Goal: Navigation & Orientation: Find specific page/section

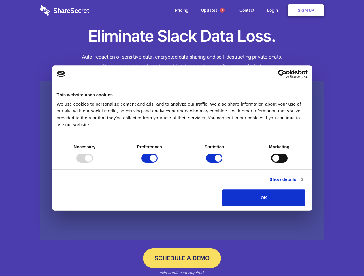
click at [93, 163] on div at bounding box center [84, 158] width 16 height 9
click at [158, 163] on input "Preferences" at bounding box center [149, 158] width 16 height 9
checkbox input "false"
click at [215, 163] on input "Statistics" at bounding box center [214, 158] width 16 height 9
checkbox input "false"
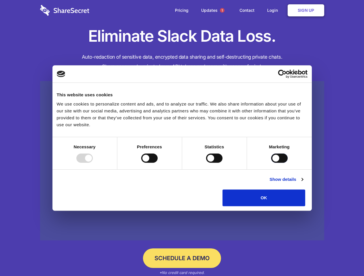
click at [271, 163] on input "Marketing" at bounding box center [279, 158] width 16 height 9
checkbox input "true"
click at [303, 183] on link "Show details" at bounding box center [285, 179] width 33 height 7
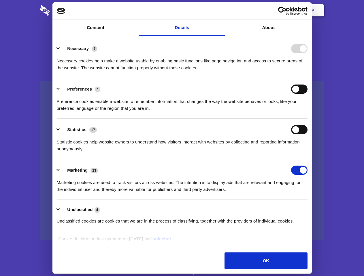
click at [307, 78] on li "Necessary 7 Necessary cookies help make a website usable by enabling basic func…" at bounding box center [182, 58] width 251 height 41
click at [222, 10] on span "1" at bounding box center [222, 10] width 5 height 5
